Goal: Transaction & Acquisition: Purchase product/service

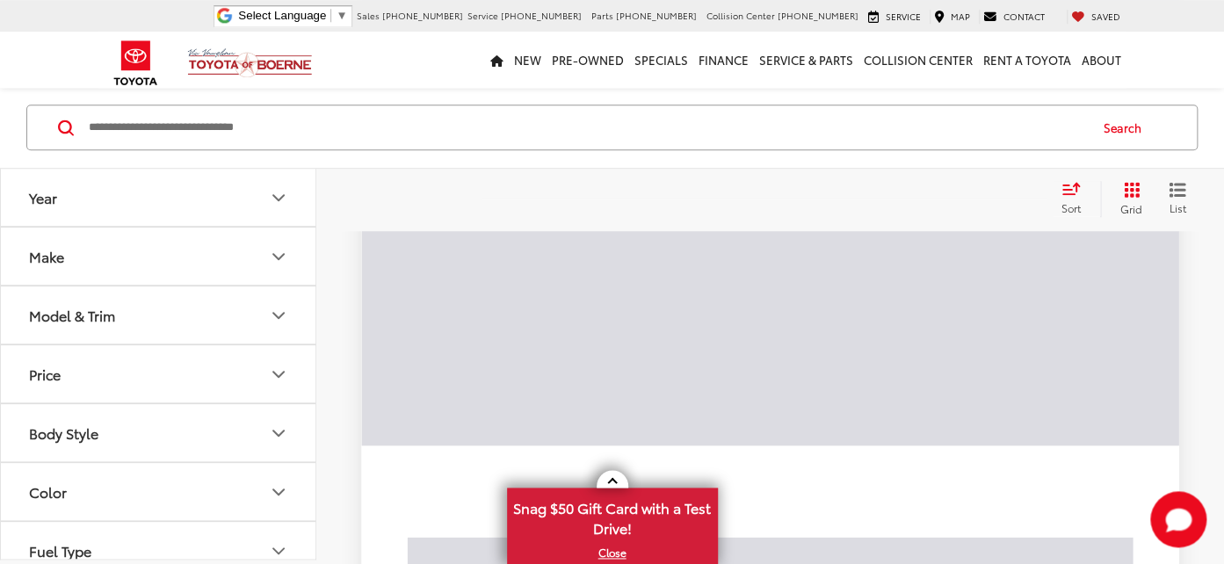
scroll to position [154, 0]
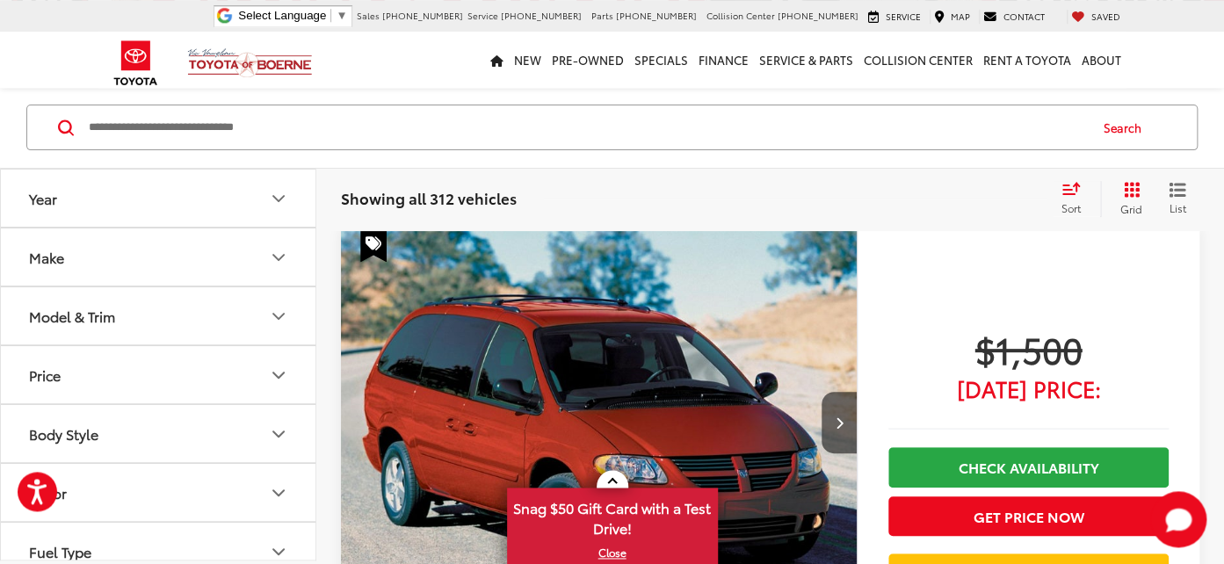
click at [285, 192] on icon "Year" at bounding box center [278, 197] width 21 height 21
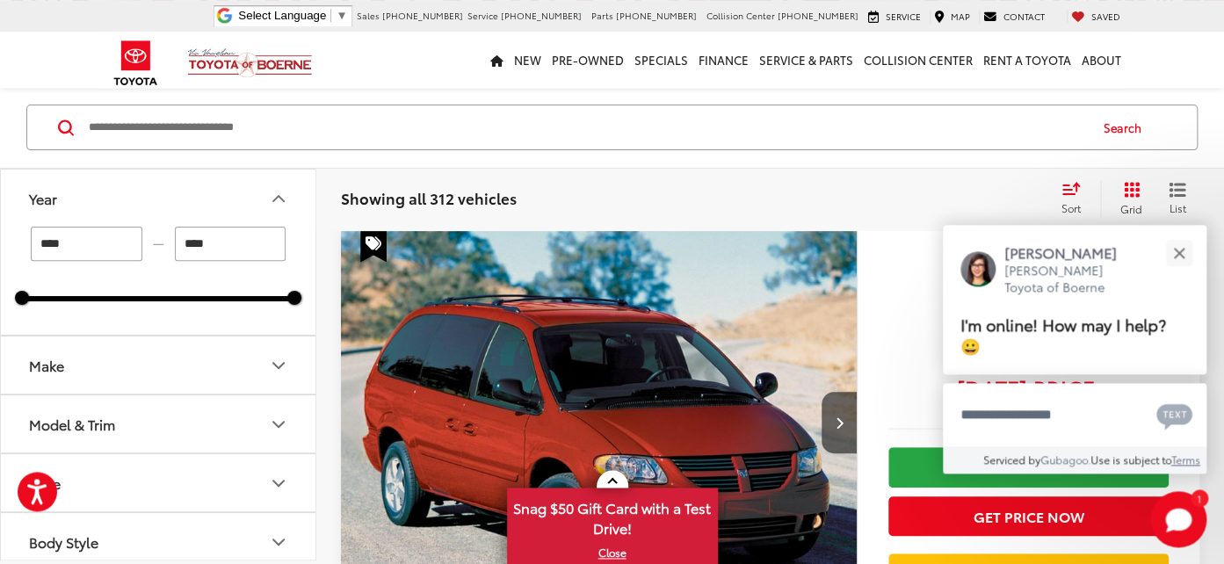
click at [223, 241] on input "****" at bounding box center [231, 244] width 112 height 34
type input "****"
click at [271, 363] on icon "Make" at bounding box center [278, 364] width 21 height 21
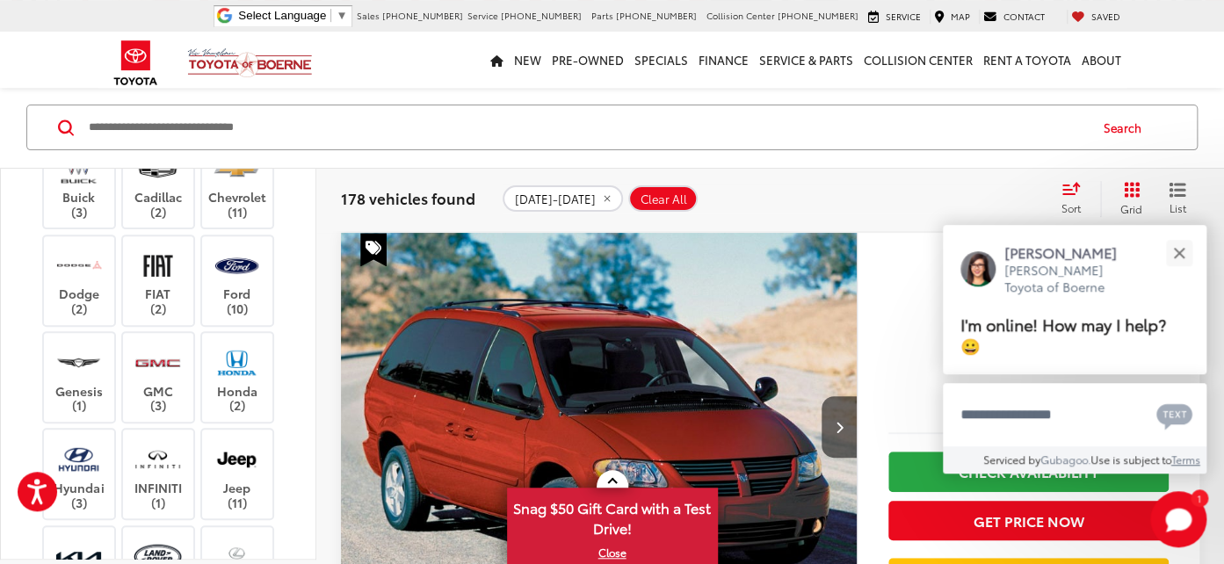
scroll to position [713, 0]
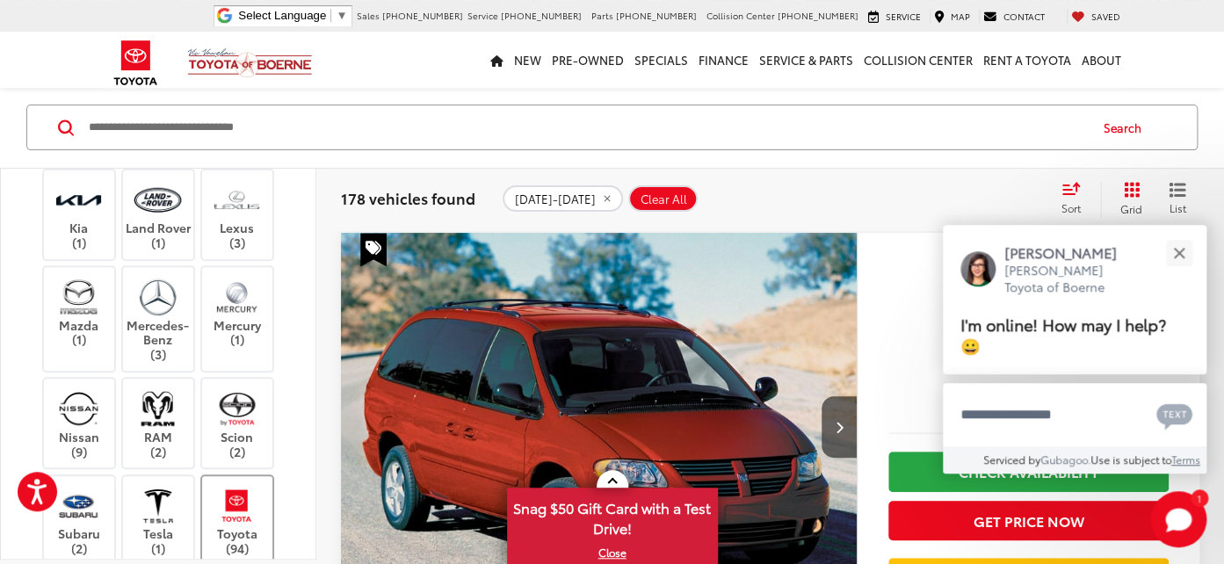
click at [245, 506] on img at bounding box center [237, 505] width 48 height 41
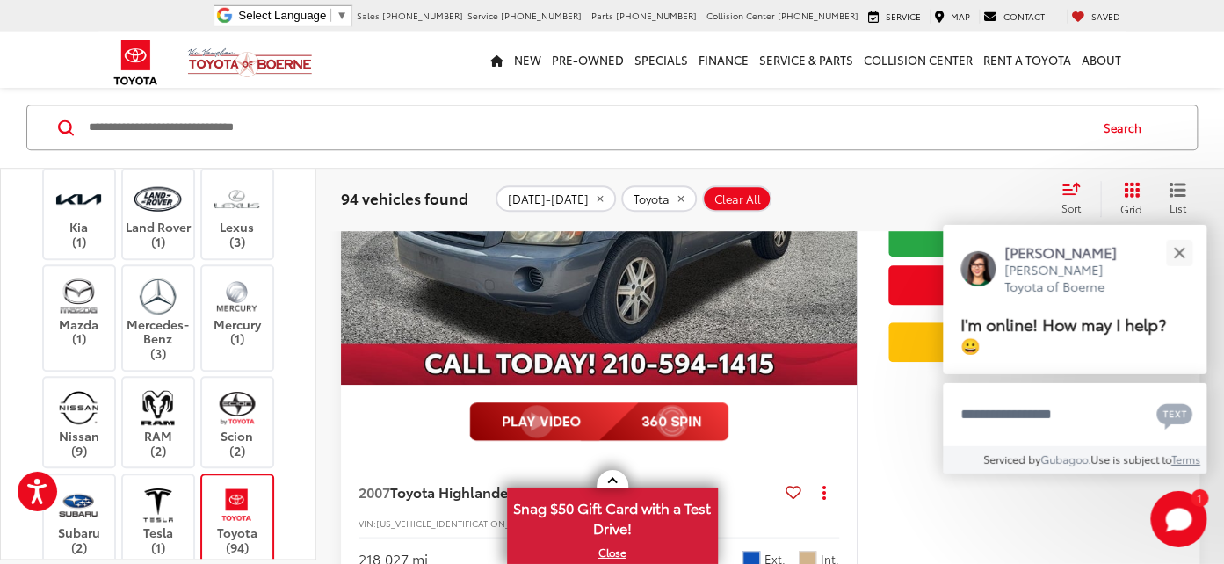
scroll to position [445, 0]
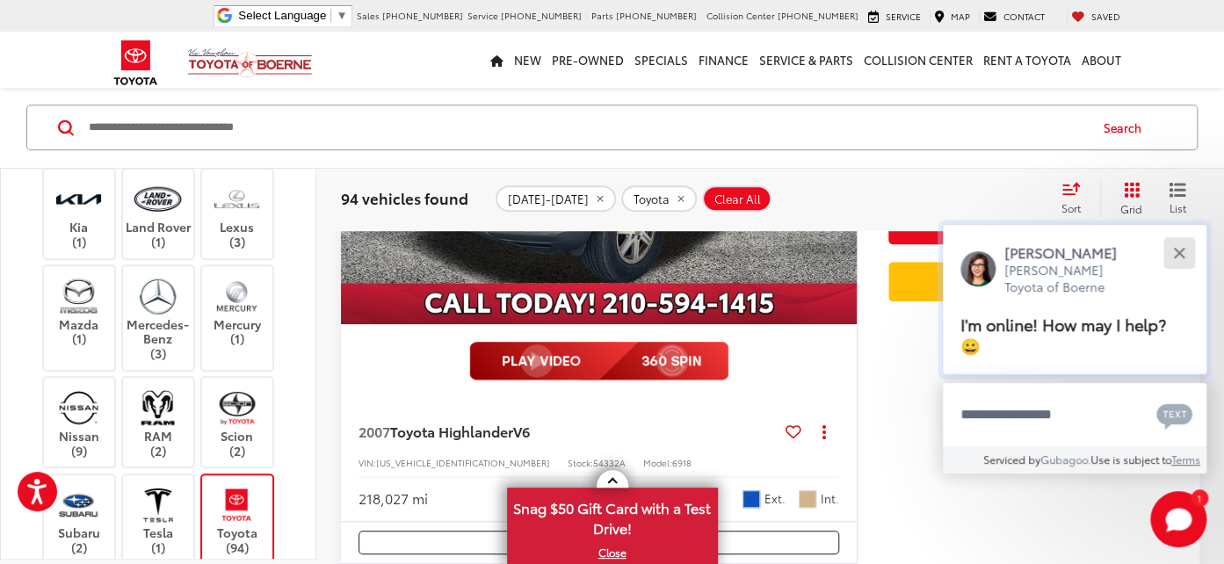
click at [1188, 253] on button "Close" at bounding box center [1179, 253] width 38 height 38
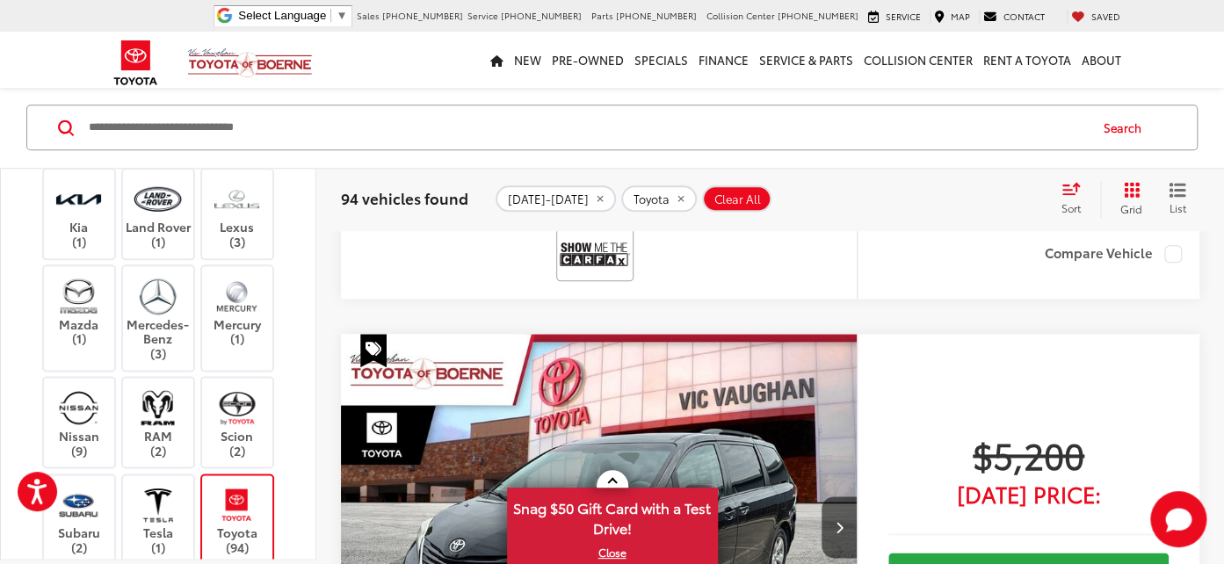
scroll to position [1136, 0]
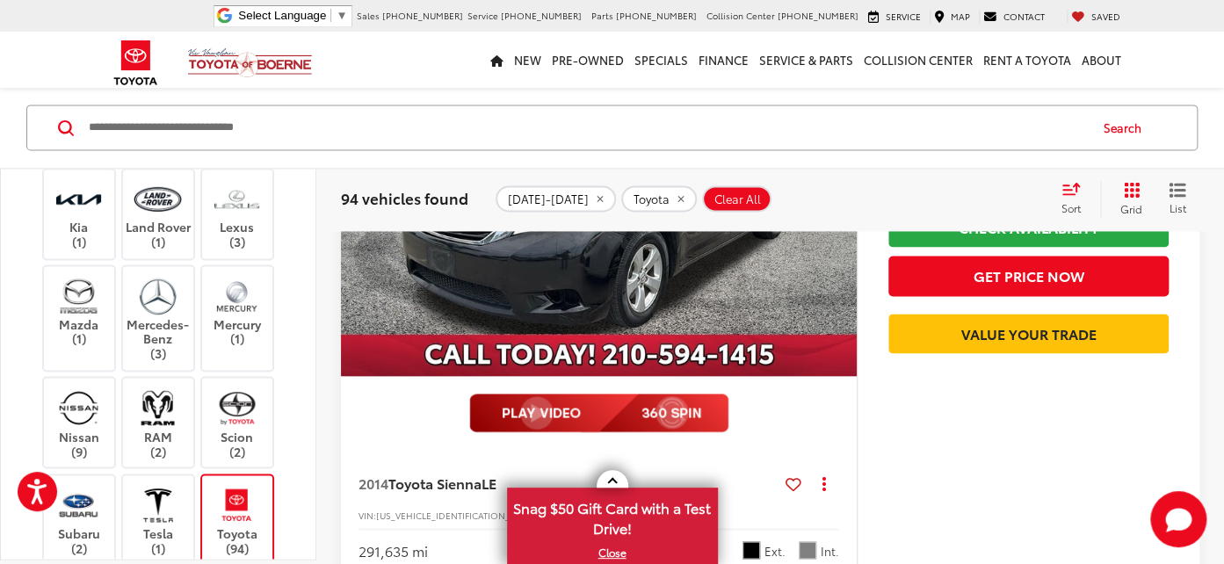
click at [192, 130] on input "Search by Make, Model, or Keyword" at bounding box center [587, 127] width 1000 height 42
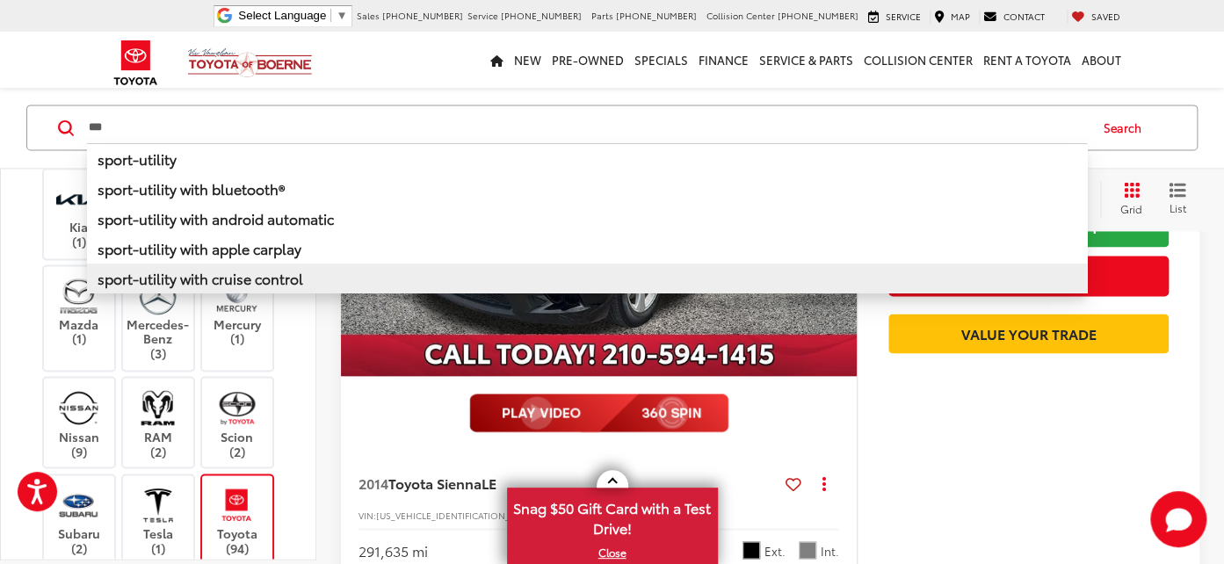
click at [203, 281] on b "sport-utility with cruise control" at bounding box center [201, 278] width 206 height 20
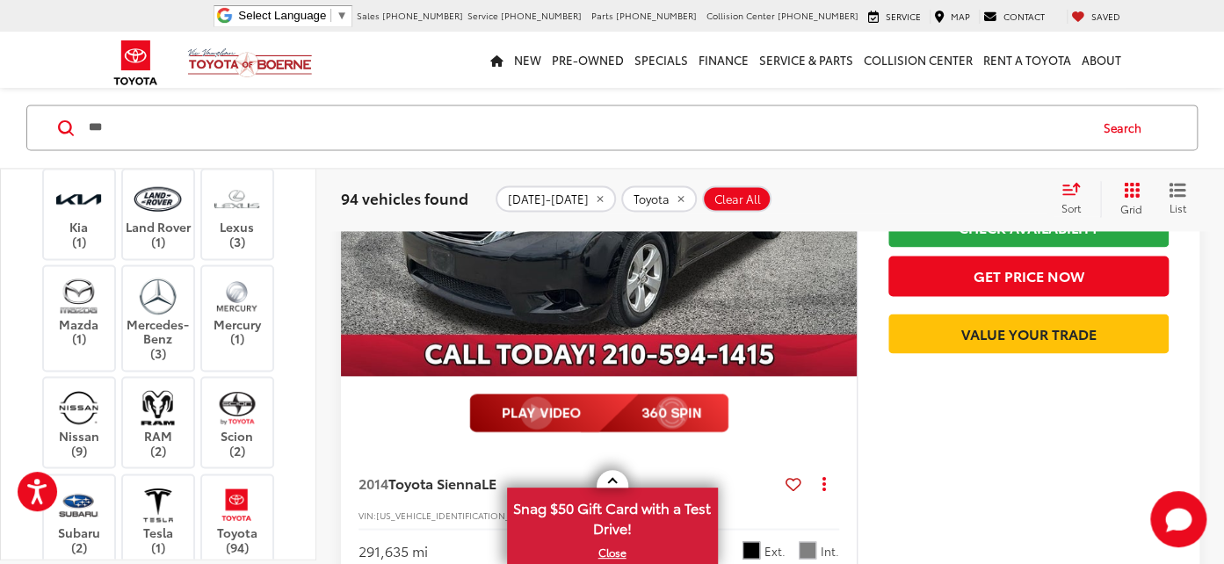
type input "**********"
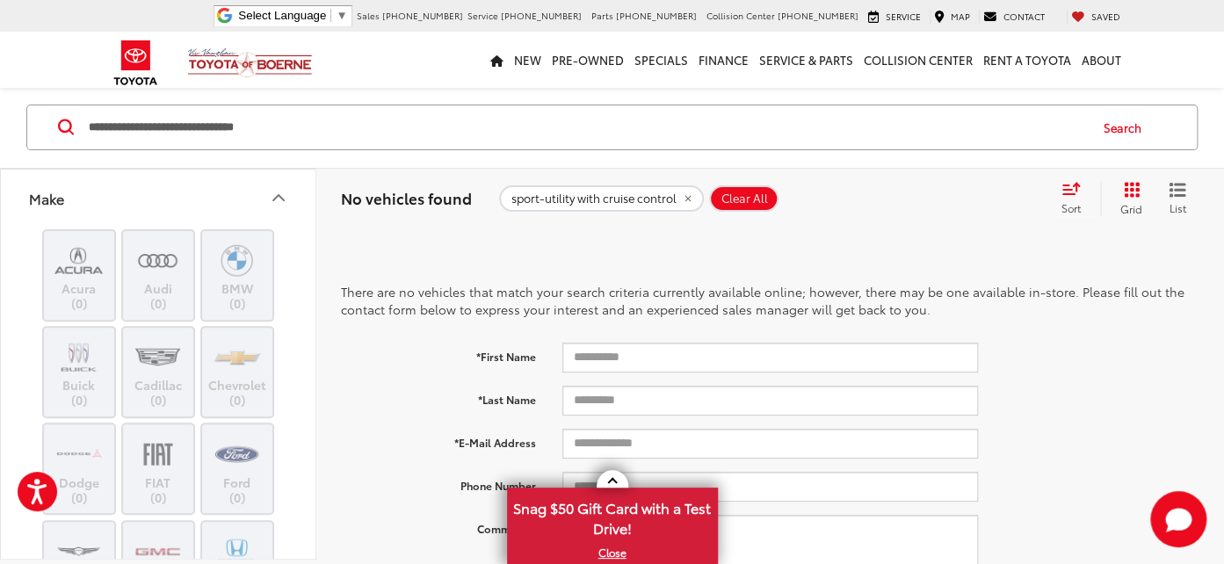
scroll to position [882, 0]
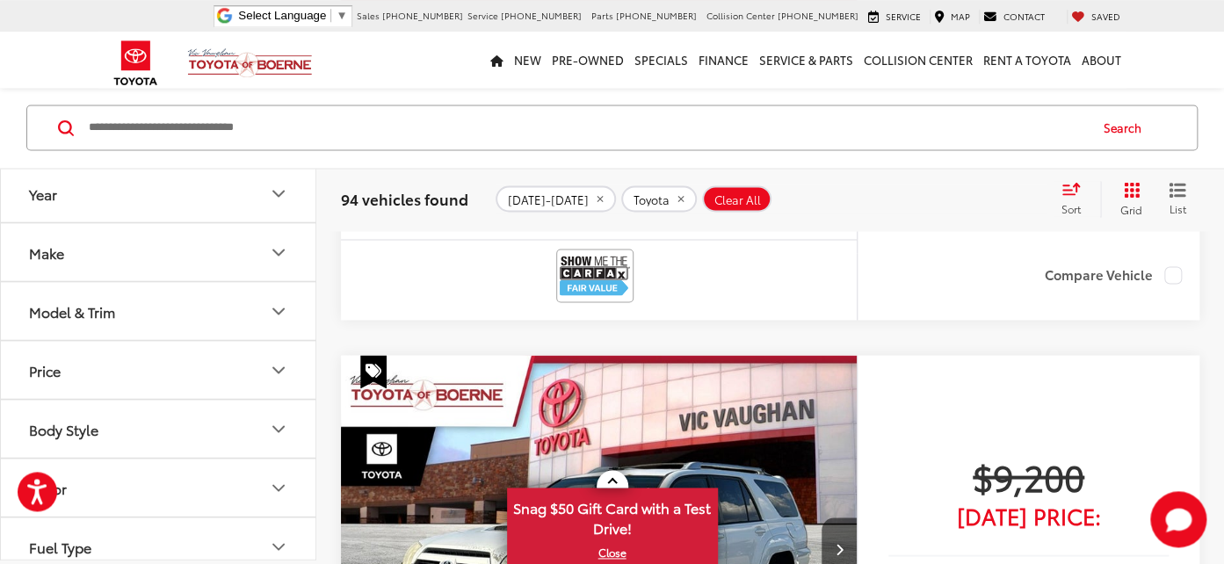
scroll to position [4756, 0]
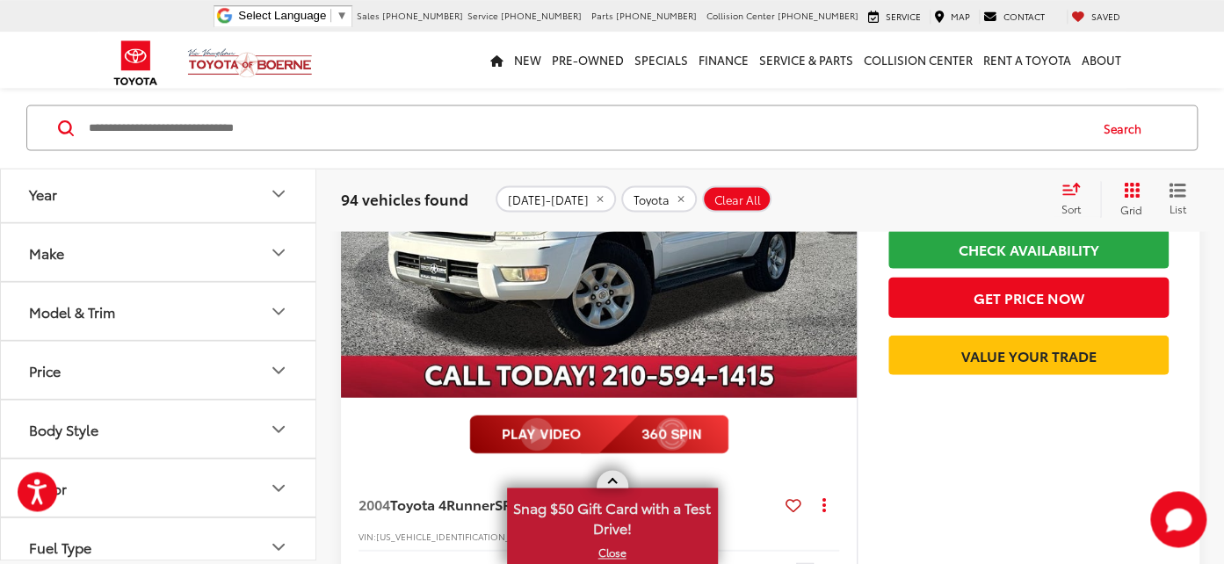
click at [616, 556] on link "X" at bounding box center [612, 552] width 207 height 19
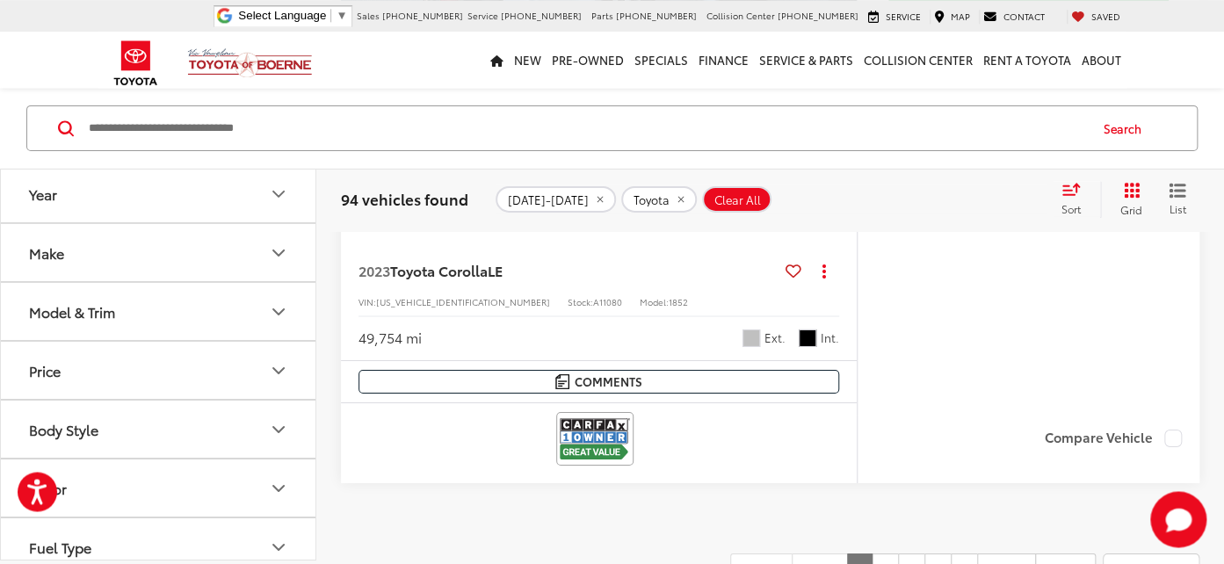
scroll to position [8806, 0]
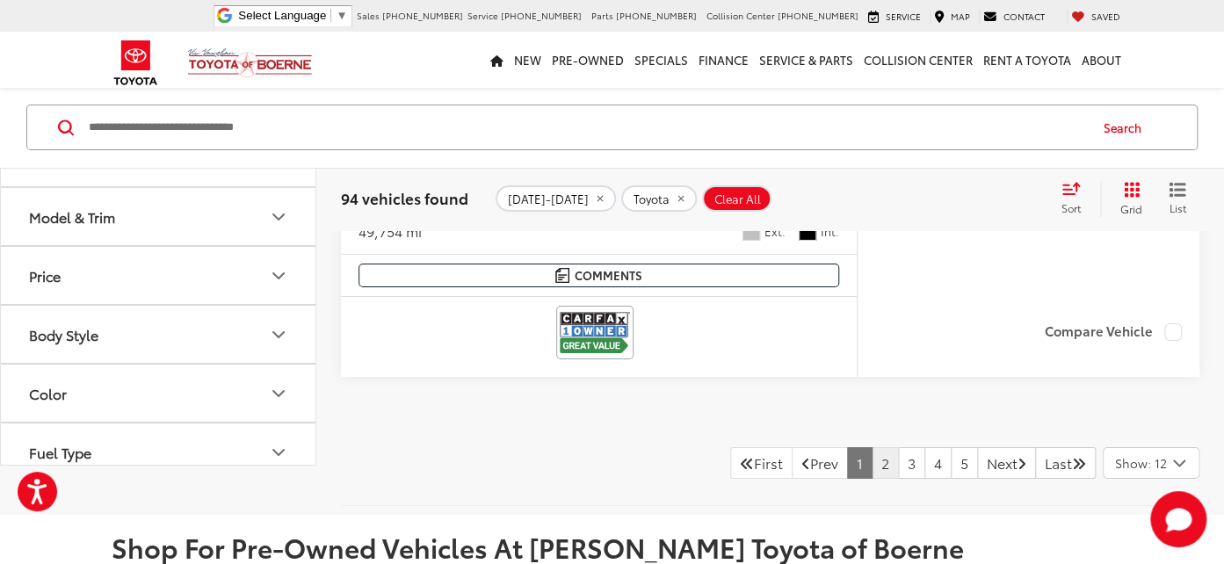
click at [872, 479] on link "2" at bounding box center [885, 463] width 27 height 32
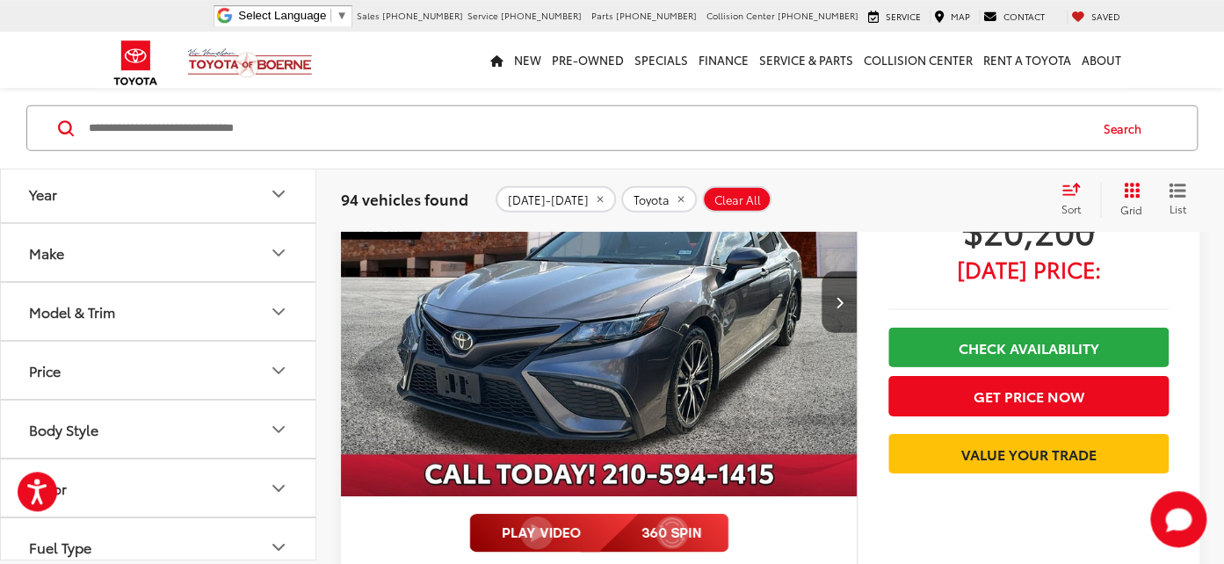
scroll to position [8701, 0]
